Goal: Transaction & Acquisition: Purchase product/service

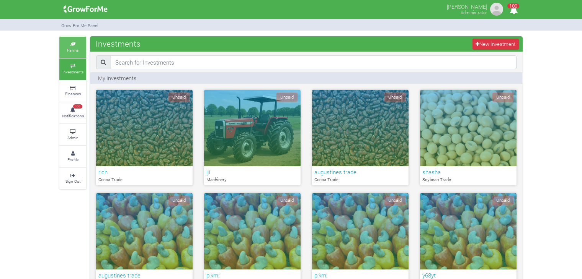
click at [77, 44] on icon at bounding box center [72, 44] width 23 height 4
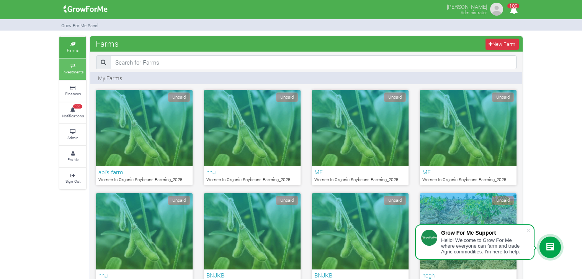
click at [72, 67] on icon at bounding box center [72, 66] width 23 height 4
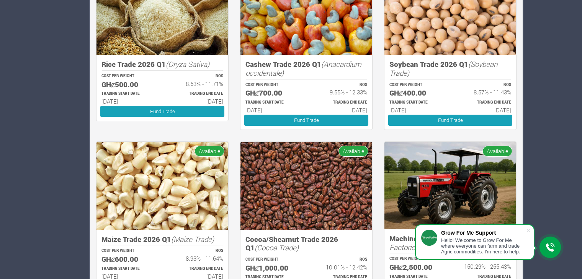
scroll to position [694, 0]
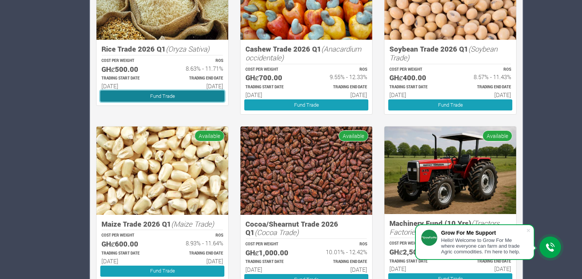
click at [181, 95] on link "Fund Trade" at bounding box center [162, 96] width 124 height 11
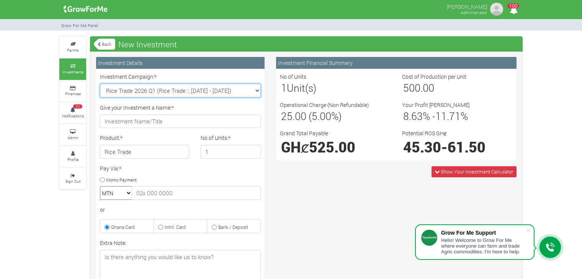
drag, startPoint x: 0, startPoint y: 0, endPoint x: 255, endPoint y: 91, distance: 270.6
click at [255, 91] on select "Rice Trade 2026 Q1 (Rice Trade :: 01st Jan 2026 - 30th Jun 2026) Cocoa/Shearnut…" at bounding box center [180, 91] width 161 height 14
select select "54"
click at [100, 84] on select "Rice Trade 2026 Q1 (Rice Trade :: 01st Jan 2026 - 30th Jun 2026) Cocoa/Shearnut…" at bounding box center [180, 91] width 161 height 14
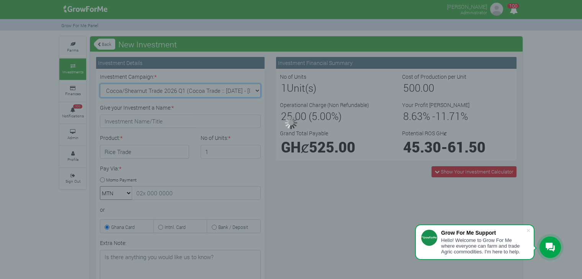
type input "1"
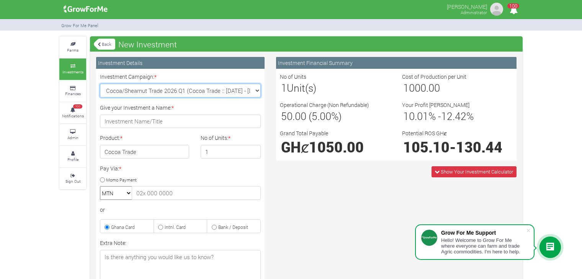
click at [256, 89] on select "Rice Trade 2026 Q1 (Rice Trade :: 01st Jan 2026 - 30th Jun 2026) Cocoa/Shearnut…" at bounding box center [180, 91] width 161 height 14
select select "50"
click at [100, 84] on select "Rice Trade 2026 Q1 (Rice Trade :: 01st Jan 2026 - 30th Jun 2026) Cocoa/Shearnut…" at bounding box center [180, 91] width 161 height 14
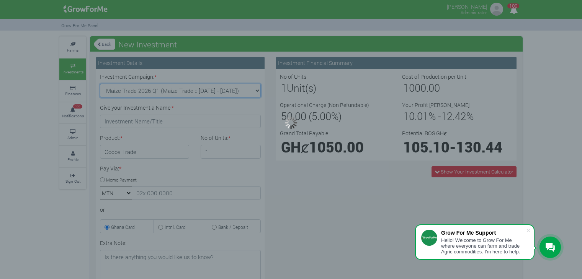
type input "1"
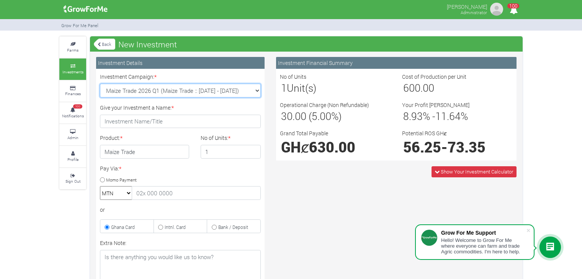
click at [256, 92] on select "Rice Trade 2026 Q1 (Rice Trade :: 01st Jan 2026 - 30th Jun 2026) Cocoa/Shearnut…" at bounding box center [180, 91] width 161 height 14
select select "51"
click at [100, 84] on select "Rice Trade 2026 Q1 (Rice Trade :: 01st Jan 2026 - 30th Jun 2026) Cocoa/Shearnut…" at bounding box center [180, 91] width 161 height 14
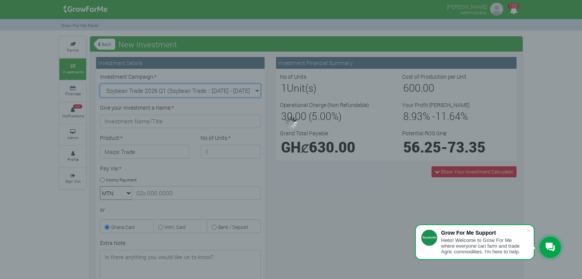
type input "1"
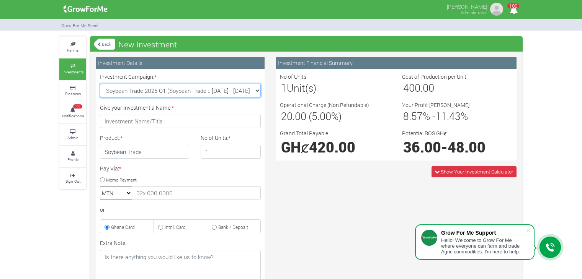
click at [256, 89] on select "Rice Trade 2026 Q1 (Rice Trade :: 01st Jan 2026 - 30th Jun 2026) Cocoa/Shearnut…" at bounding box center [180, 91] width 161 height 14
select select "52"
click at [100, 84] on select "Rice Trade 2026 Q1 (Rice Trade :: 01st Jan 2026 - 30th Jun 2026) Cocoa/Shearnut…" at bounding box center [180, 91] width 161 height 14
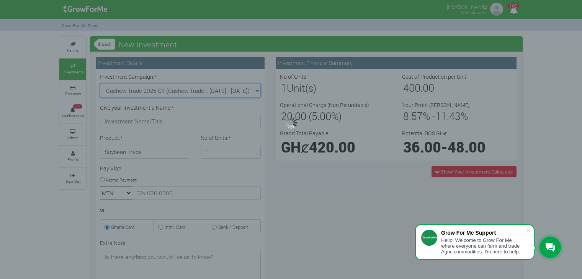
type input "1"
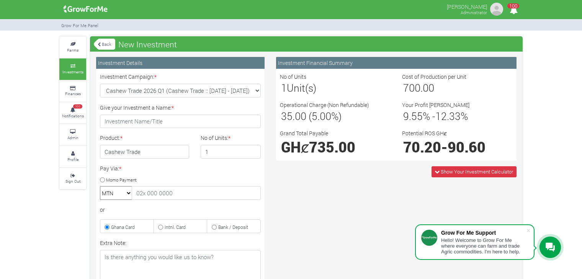
click at [98, 44] on icon at bounding box center [99, 44] width 3 height 4
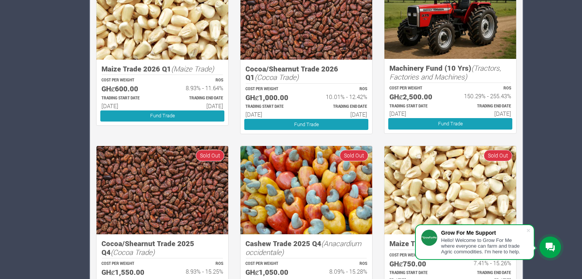
scroll to position [850, 0]
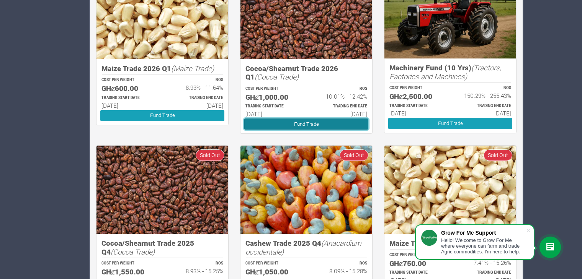
click at [299, 126] on link "Fund Trade" at bounding box center [306, 124] width 124 height 11
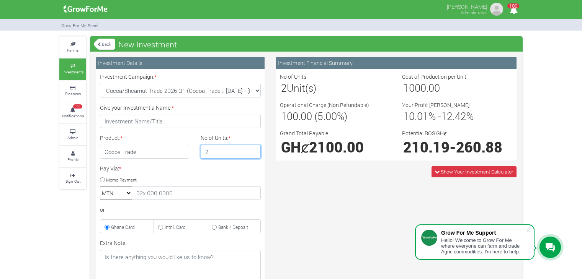
click at [253, 149] on input "2" at bounding box center [231, 152] width 60 height 14
click at [253, 149] on input "3" at bounding box center [231, 152] width 60 height 14
click at [253, 149] on input "4" at bounding box center [231, 152] width 60 height 14
click at [253, 149] on input "5" at bounding box center [231, 152] width 60 height 14
click at [253, 149] on input "6" at bounding box center [231, 152] width 60 height 14
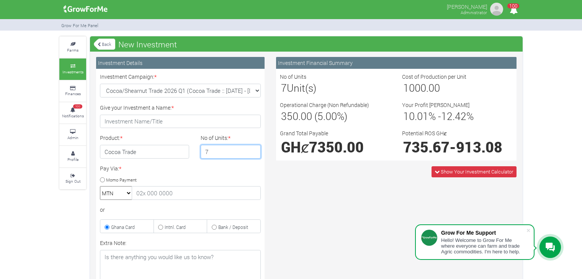
click at [253, 149] on input "7" at bounding box center [231, 152] width 60 height 14
type input "8"
click at [253, 149] on input "8" at bounding box center [231, 152] width 60 height 14
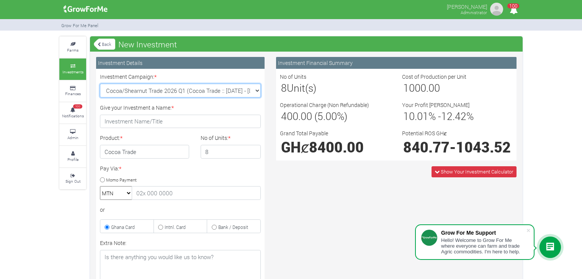
click at [255, 92] on select "Cocoa/Shearnut Trade 2026 Q1 (Cocoa Trade :: 01st Jan 2026 - 30th Jun 2026) Mai…" at bounding box center [180, 91] width 161 height 14
select select "52"
click at [100, 84] on select "Cocoa/Shearnut Trade 2026 Q1 (Cocoa Trade :: 01st Jan 2026 - 30th Jun 2026) Mai…" at bounding box center [180, 91] width 161 height 14
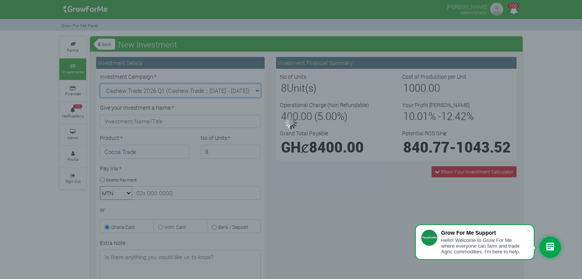
type input "1"
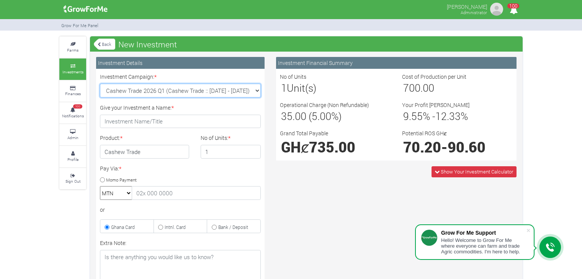
click at [254, 92] on select "Cocoa/Shearnut Trade 2026 Q1 (Cocoa Trade :: 01st Jan 2026 - 30th Jun 2026) Mai…" at bounding box center [180, 91] width 161 height 14
select select "54"
click at [100, 84] on select "Cocoa/Shearnut Trade 2026 Q1 (Cocoa Trade :: 01st Jan 2026 - 30th Jun 2026) Mai…" at bounding box center [180, 91] width 161 height 14
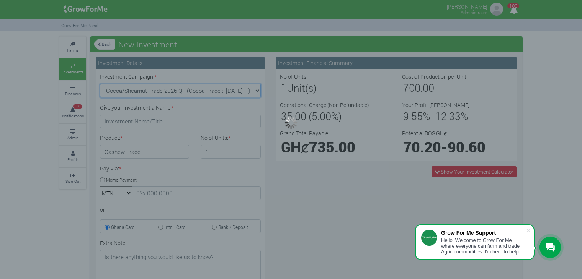
type input "1"
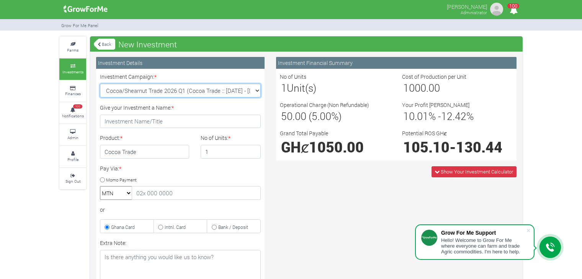
click at [250, 91] on select "Cocoa/Shearnut Trade 2026 Q1 (Cocoa Trade :: 01st Jan 2026 - 30th Jun 2026) Mai…" at bounding box center [180, 91] width 161 height 14
select select "50"
click at [100, 84] on select "Cocoa/Shearnut Trade 2026 Q1 (Cocoa Trade :: 01st Jan 2026 - 30th Jun 2026) Mai…" at bounding box center [180, 91] width 161 height 14
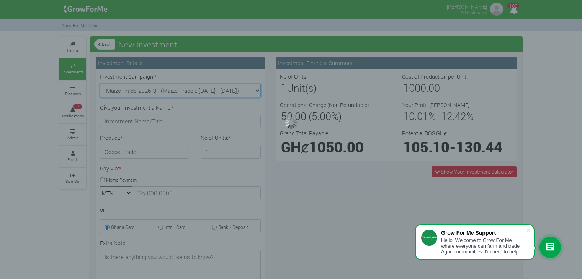
type input "1"
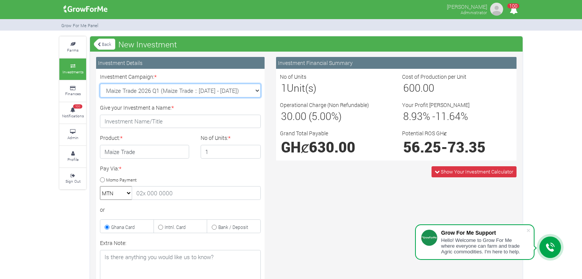
click at [257, 91] on select "Cocoa/Shearnut Trade 2026 Q1 (Cocoa Trade :: 01st Jan 2026 - 30th Jun 2026) Mai…" at bounding box center [180, 91] width 161 height 14
select select "51"
click at [100, 84] on select "Cocoa/Shearnut Trade 2026 Q1 (Cocoa Trade :: 01st Jan 2026 - 30th Jun 2026) Mai…" at bounding box center [180, 91] width 161 height 14
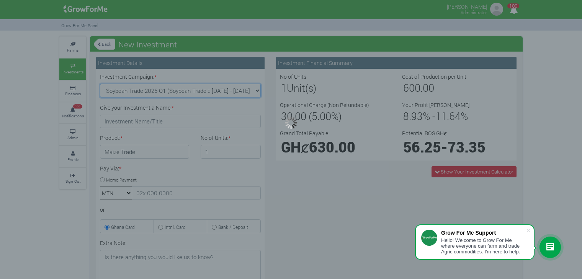
type input "1"
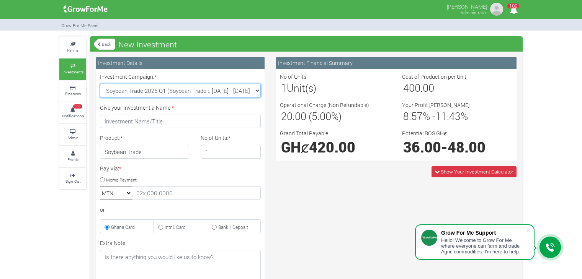
click at [256, 92] on select "Cocoa/Shearnut Trade 2026 Q1 (Cocoa Trade :: 01st Jan 2026 - 30th Jun 2026) Mai…" at bounding box center [180, 91] width 161 height 14
select select "52"
click at [100, 84] on select "Cocoa/Shearnut Trade 2026 Q1 (Cocoa Trade :: 01st Jan 2026 - 30th Jun 2026) Mai…" at bounding box center [180, 91] width 161 height 14
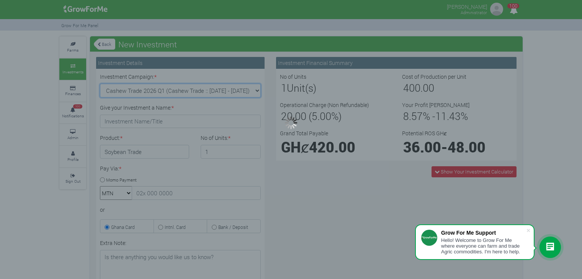
type input "1"
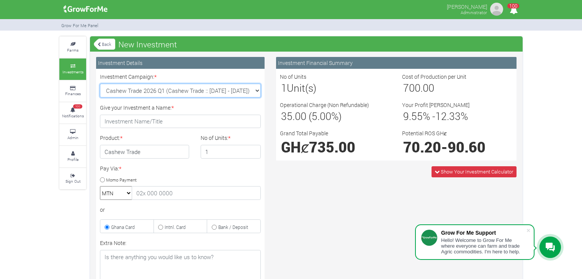
click at [257, 90] on select "Cocoa/Shearnut Trade 2026 Q1 (Cocoa Trade :: 01st Jan 2026 - 30th Jun 2026) Mai…" at bounding box center [180, 91] width 161 height 14
select select "53"
click at [100, 84] on select "Cocoa/Shearnut Trade 2026 Q1 (Cocoa Trade :: 01st Jan 2026 - 30th Jun 2026) Mai…" at bounding box center [180, 91] width 161 height 14
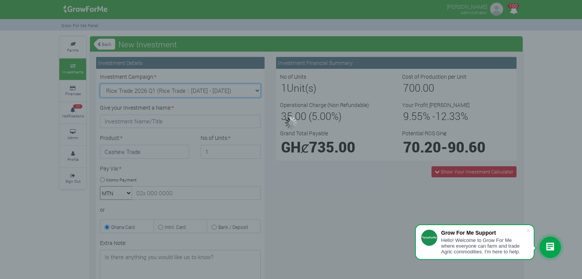
type input "1"
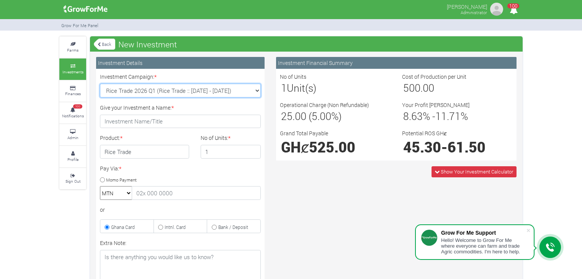
click at [255, 89] on select "Cocoa/Shearnut Trade 2026 Q1 (Cocoa Trade :: 01st Jan 2026 - 30th Jun 2026) Mai…" at bounding box center [180, 91] width 161 height 14
select select "54"
click at [100, 84] on select "Cocoa/Shearnut Trade 2026 Q1 (Cocoa Trade :: 01st Jan 2026 - 30th Jun 2026) Mai…" at bounding box center [180, 91] width 161 height 14
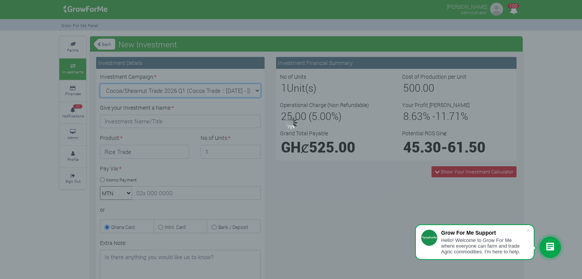
type input "1"
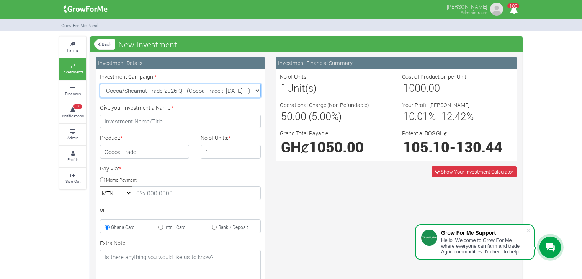
click at [257, 90] on select "Cocoa/Shearnut Trade 2026 Q1 (Cocoa Trade :: 01st Jan 2026 - 30th Jun 2026) Mai…" at bounding box center [180, 91] width 161 height 14
select select "50"
click at [100, 84] on select "Cocoa/Shearnut Trade 2026 Q1 (Cocoa Trade :: 01st Jan 2026 - 30th Jun 2026) Mai…" at bounding box center [180, 91] width 161 height 14
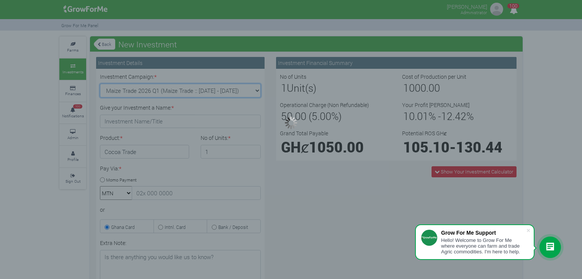
type input "1"
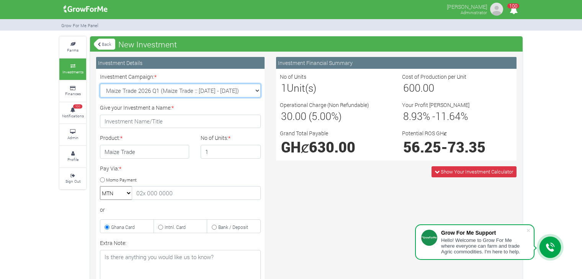
click at [255, 92] on select "Cocoa/Shearnut Trade 2026 Q1 (Cocoa Trade :: 01st Jan 2026 - 30th Jun 2026) Mai…" at bounding box center [180, 91] width 161 height 14
select select "51"
click at [100, 84] on select "Cocoa/Shearnut Trade 2026 Q1 (Cocoa Trade :: 01st Jan 2026 - 30th Jun 2026) Mai…" at bounding box center [180, 91] width 161 height 14
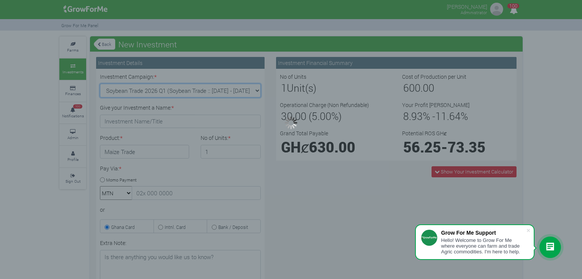
type input "1"
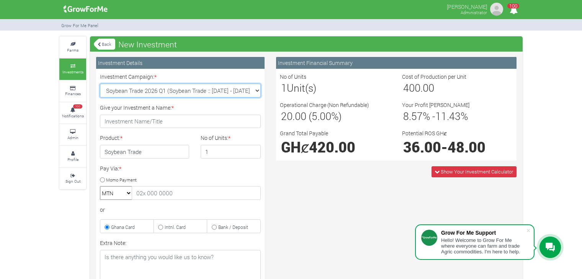
click at [255, 91] on select "Cocoa/Shearnut Trade 2026 Q1 (Cocoa Trade :: 01st Jan 2026 - 30th Jun 2026) Mai…" at bounding box center [180, 91] width 161 height 14
select select "52"
click at [100, 84] on select "Cocoa/Shearnut Trade 2026 Q1 (Cocoa Trade :: 01st Jan 2026 - 30th Jun 2026) Mai…" at bounding box center [180, 91] width 161 height 14
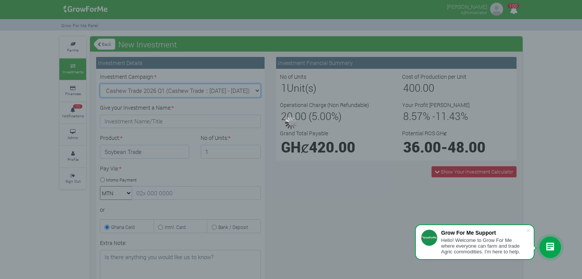
type input "1"
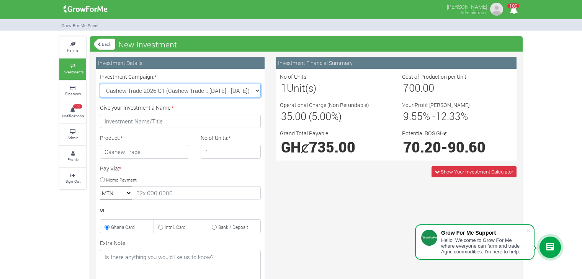
click at [255, 93] on select "Cocoa/Shearnut Trade 2026 Q1 (Cocoa Trade :: 01st Jan 2026 - 30th Jun 2026) Mai…" at bounding box center [180, 91] width 161 height 14
select select "53"
click at [100, 84] on select "Cocoa/Shearnut Trade 2026 Q1 (Cocoa Trade :: 01st Jan 2026 - 30th Jun 2026) Mai…" at bounding box center [180, 91] width 161 height 14
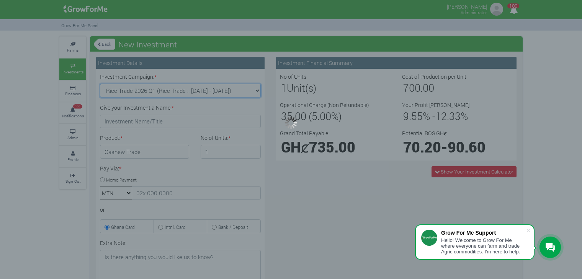
type input "1"
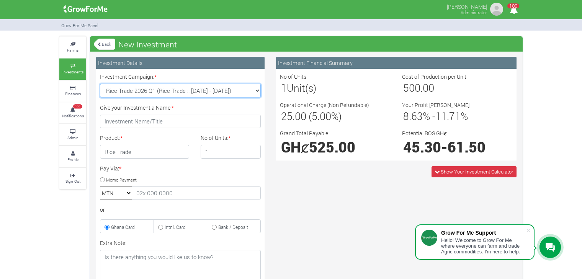
click at [256, 91] on select "Cocoa/Shearnut Trade 2026 Q1 (Cocoa Trade :: 01st Jan 2026 - 30th Jun 2026) Mai…" at bounding box center [180, 91] width 161 height 14
select select "54"
click at [100, 84] on select "Cocoa/Shearnut Trade 2026 Q1 (Cocoa Trade :: 01st Jan 2026 - 30th Jun 2026) Mai…" at bounding box center [180, 91] width 161 height 14
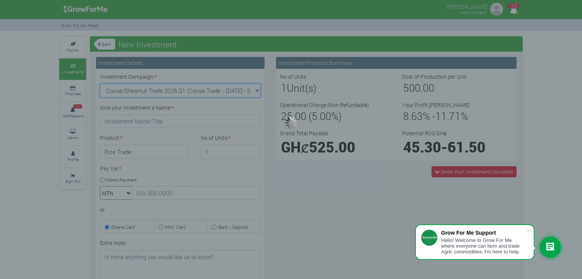
type input "1"
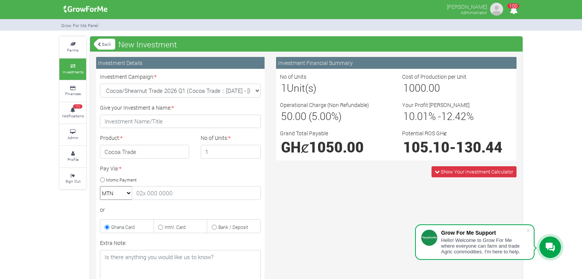
click at [101, 45] on link "Back" at bounding box center [104, 44] width 21 height 13
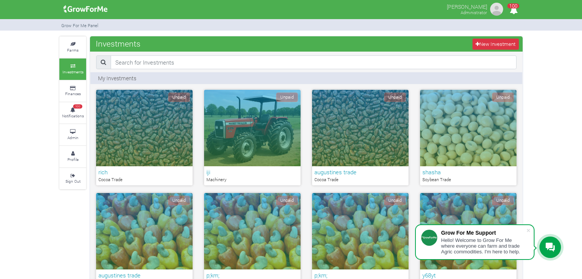
scroll to position [63, 0]
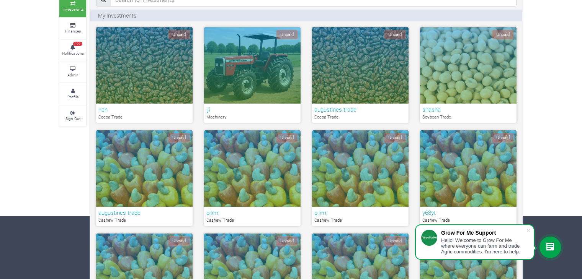
click at [170, 93] on div "Unpaid" at bounding box center [144, 65] width 96 height 77
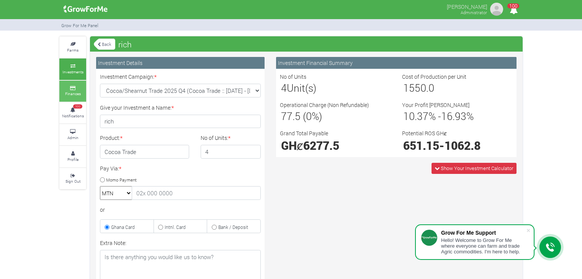
click at [70, 98] on link "Finances" at bounding box center [72, 91] width 27 height 21
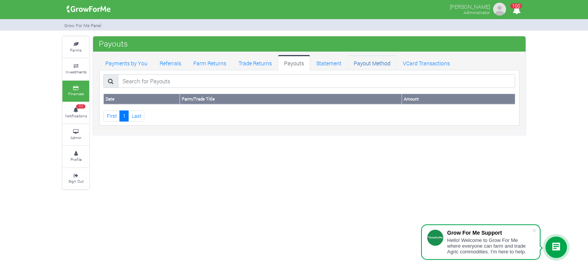
click at [376, 60] on link "Payout Method" at bounding box center [372, 62] width 49 height 15
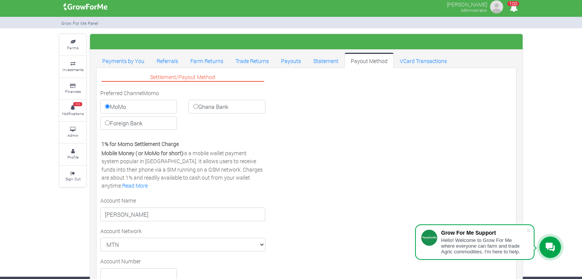
scroll to position [2, 0]
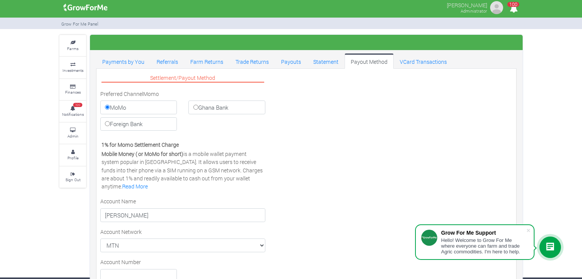
click at [194, 110] on label "Ghana Bank" at bounding box center [226, 108] width 77 height 14
click at [194, 110] on input "Ghana Bank" at bounding box center [195, 107] width 5 height 5
radio input "true"
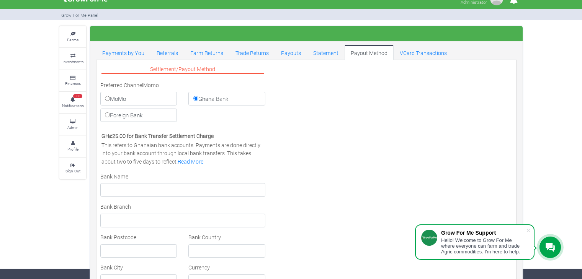
scroll to position [0, 0]
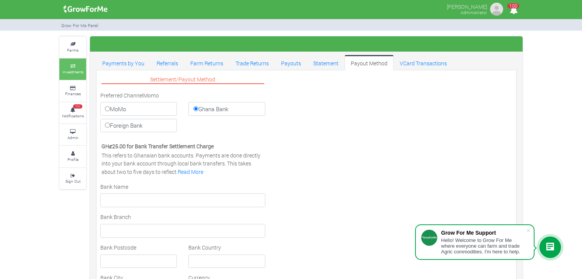
click at [72, 60] on link "Investments" at bounding box center [72, 69] width 27 height 21
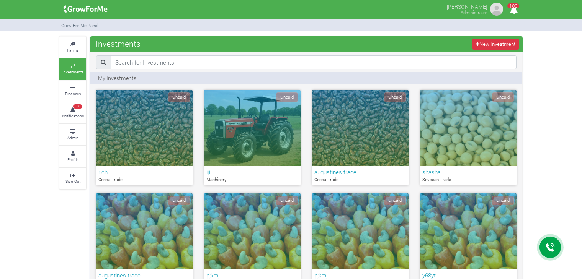
click at [136, 125] on div "Unpaid" at bounding box center [144, 128] width 96 height 77
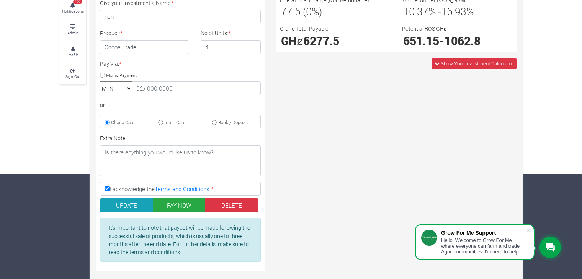
scroll to position [106, 0]
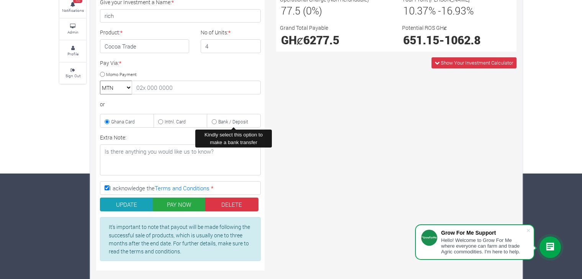
click at [227, 124] on label "Bank / Deposit" at bounding box center [234, 121] width 54 height 14
click at [217, 124] on input "Bank / Deposit" at bounding box center [214, 121] width 5 height 5
radio input "true"
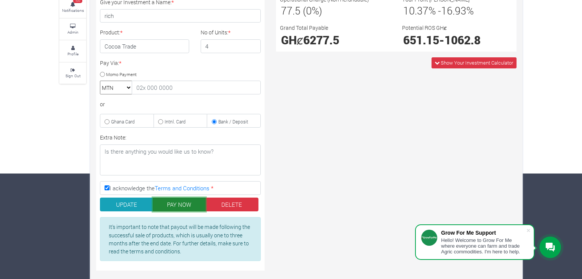
click at [165, 210] on button "PAY NOW" at bounding box center [179, 205] width 53 height 14
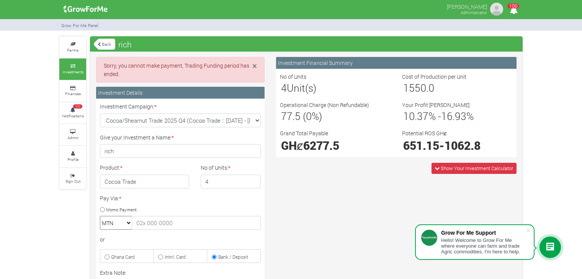
click at [103, 44] on link "Back" at bounding box center [104, 44] width 21 height 13
